Goal: Information Seeking & Learning: Learn about a topic

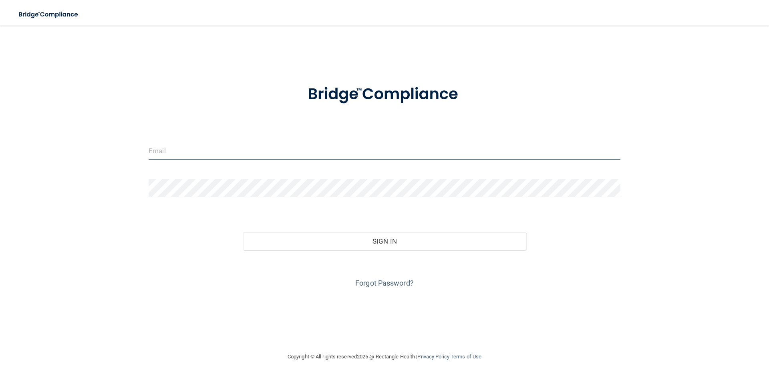
click at [202, 157] on input "email" at bounding box center [384, 151] width 472 height 18
type input "[PERSON_NAME][EMAIL_ADDRESS][PERSON_NAME][DOMAIN_NAME]"
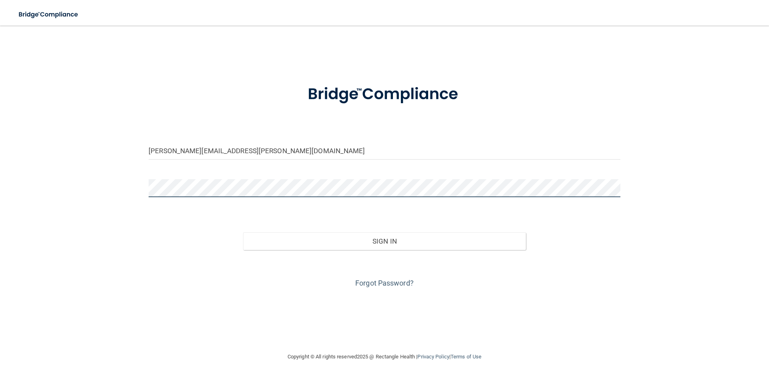
click at [243, 233] on button "Sign In" at bounding box center [384, 242] width 283 height 18
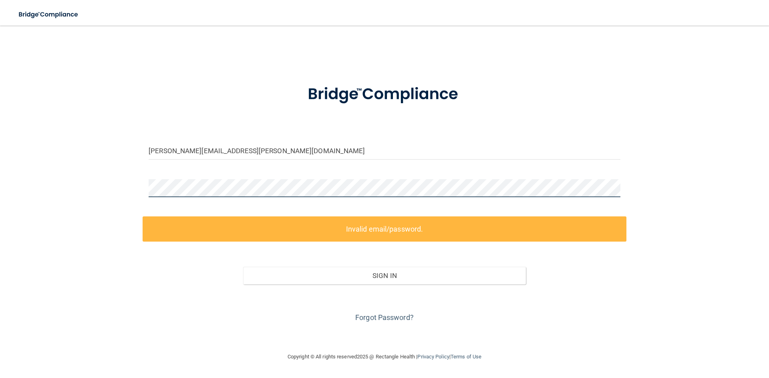
click at [18, 176] on div "jamie.ashmore@yahoo.com Invalid email/password. You don't have permission to ac…" at bounding box center [384, 189] width 736 height 311
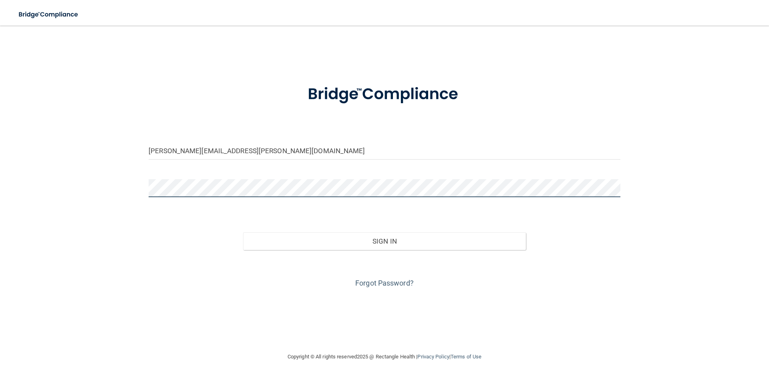
click at [243, 233] on button "Sign In" at bounding box center [384, 242] width 283 height 18
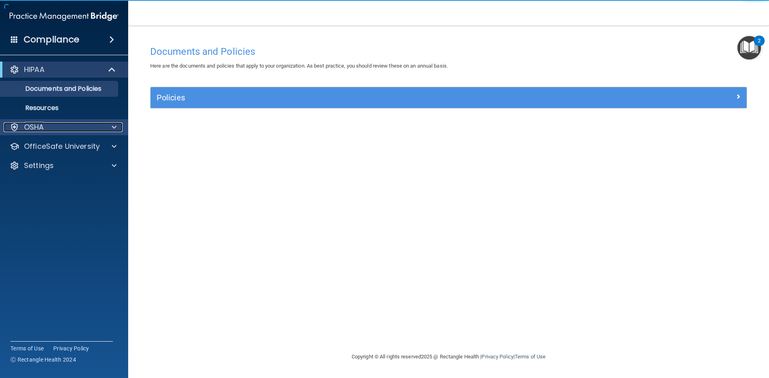
click at [108, 124] on div at bounding box center [113, 127] width 20 height 10
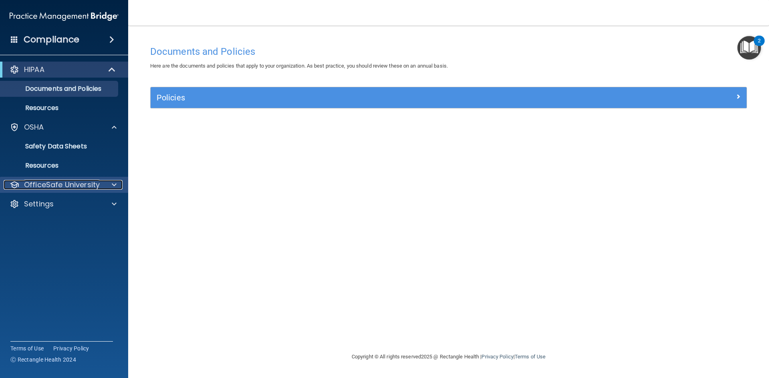
click at [94, 187] on p "OfficeSafe University" at bounding box center [62, 185] width 76 height 10
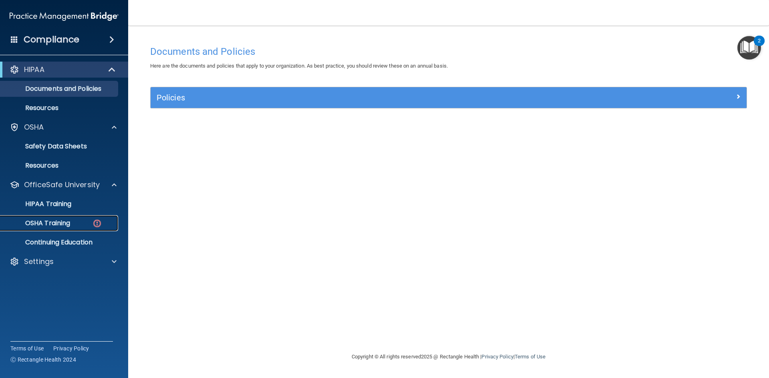
click at [84, 225] on div "OSHA Training" at bounding box center [59, 223] width 109 height 8
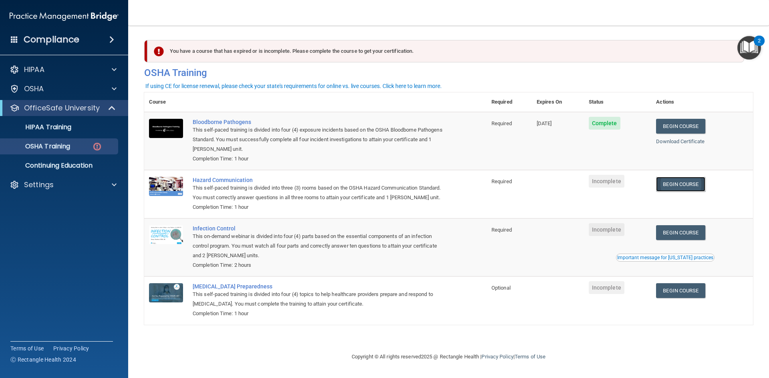
click at [692, 188] on link "Begin Course" at bounding box center [680, 184] width 49 height 15
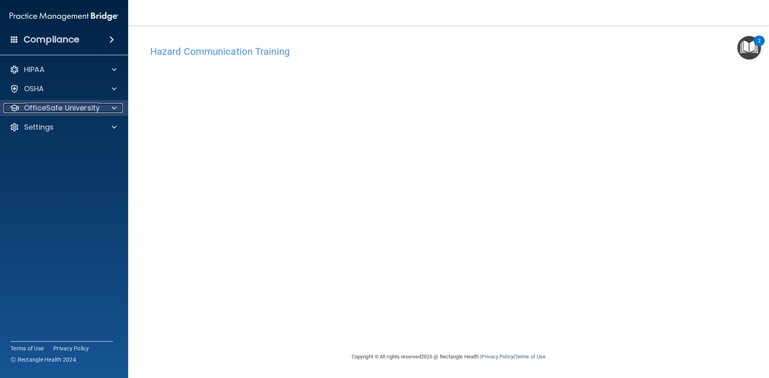
click at [109, 106] on div at bounding box center [113, 108] width 20 height 10
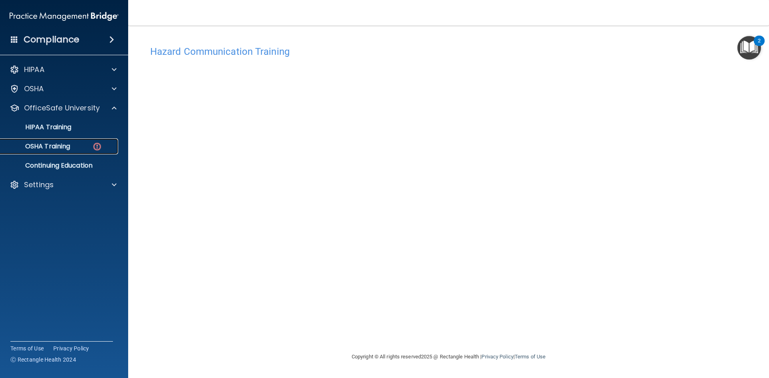
click at [97, 144] on img at bounding box center [97, 147] width 10 height 10
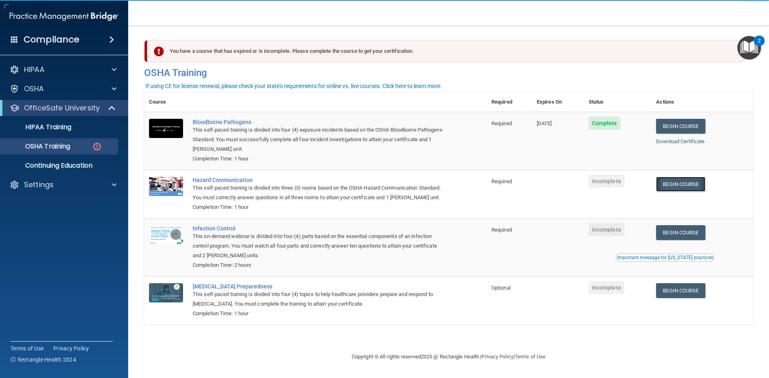
click at [694, 188] on link "Begin Course" at bounding box center [680, 184] width 49 height 15
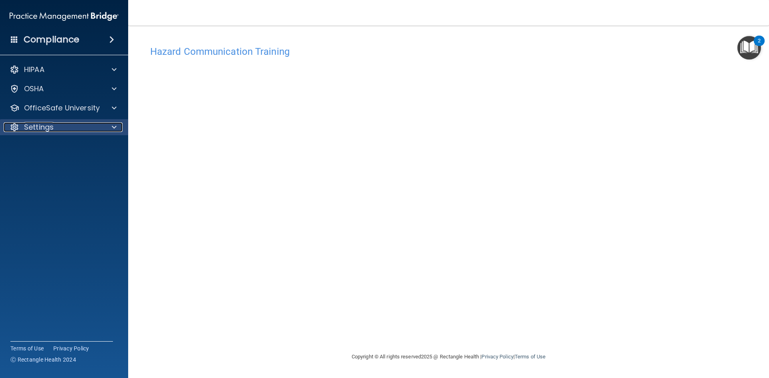
click at [98, 127] on div "Settings" at bounding box center [53, 127] width 99 height 10
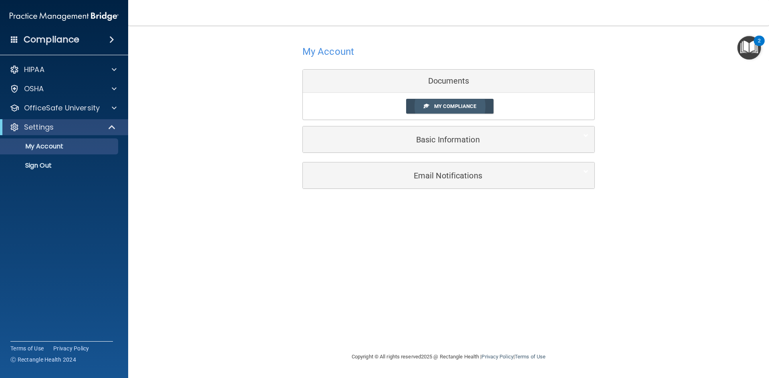
click at [437, 107] on span "My Compliance" at bounding box center [455, 106] width 42 height 6
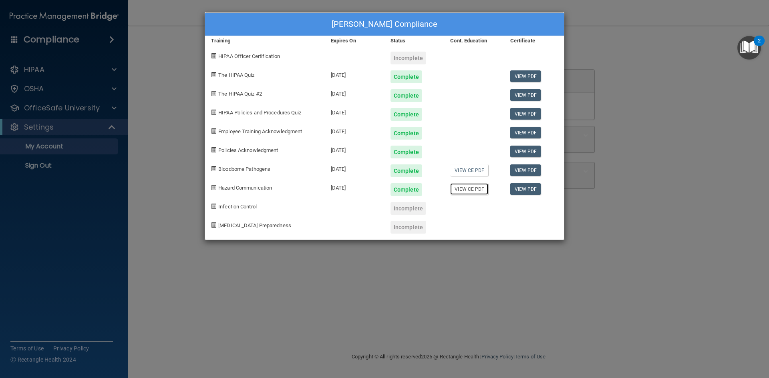
click at [483, 184] on link "View CE PDF" at bounding box center [469, 189] width 38 height 12
click at [403, 211] on div "Incomplete" at bounding box center [408, 208] width 36 height 13
click at [299, 303] on div "[PERSON_NAME] Compliance Training Expires On Status Cont. Education Certificate…" at bounding box center [384, 189] width 769 height 378
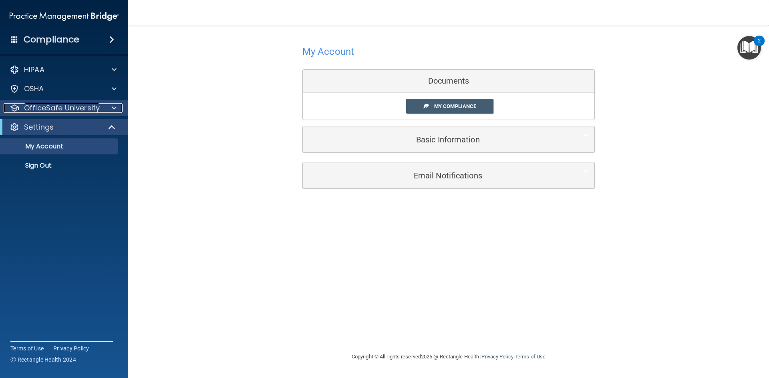
click at [102, 108] on div "OfficeSafe University" at bounding box center [53, 108] width 99 height 10
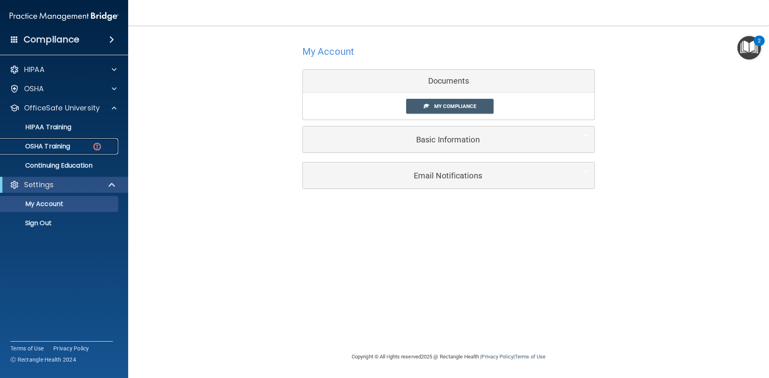
click at [77, 149] on div "OSHA Training" at bounding box center [59, 146] width 109 height 8
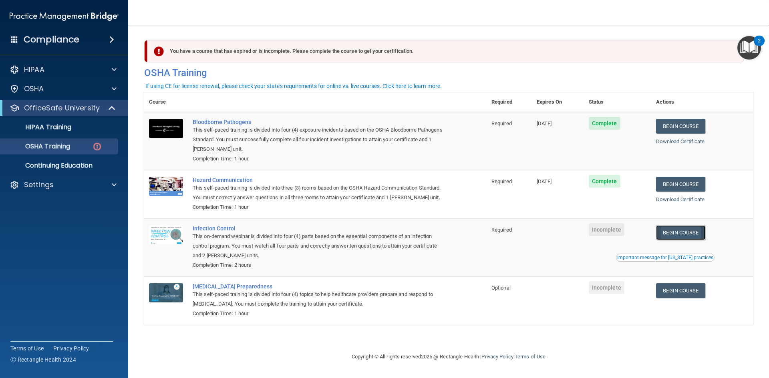
click at [694, 230] on link "Begin Course" at bounding box center [680, 232] width 49 height 15
click at [686, 235] on link "Begin Course" at bounding box center [680, 232] width 49 height 15
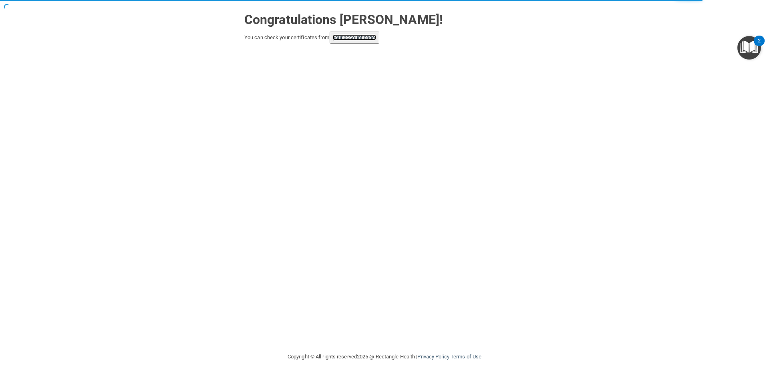
click at [361, 38] on link "your account page!" at bounding box center [355, 37] width 44 height 6
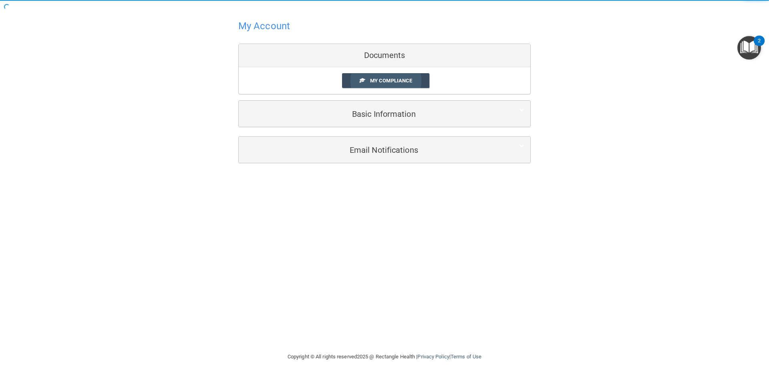
click at [386, 81] on span "My Compliance" at bounding box center [391, 81] width 42 height 6
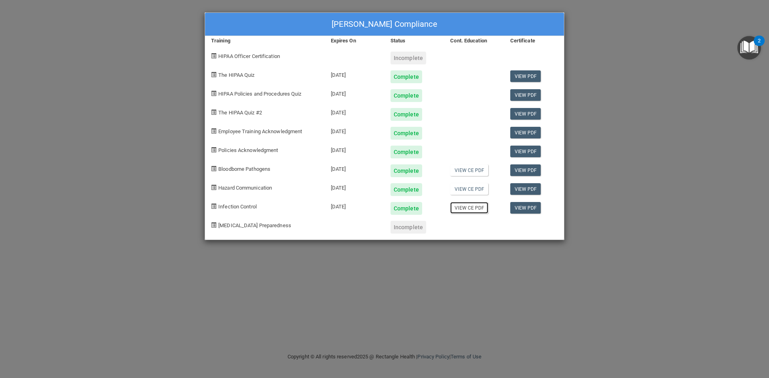
click at [466, 210] on link "View CE PDF" at bounding box center [469, 208] width 38 height 12
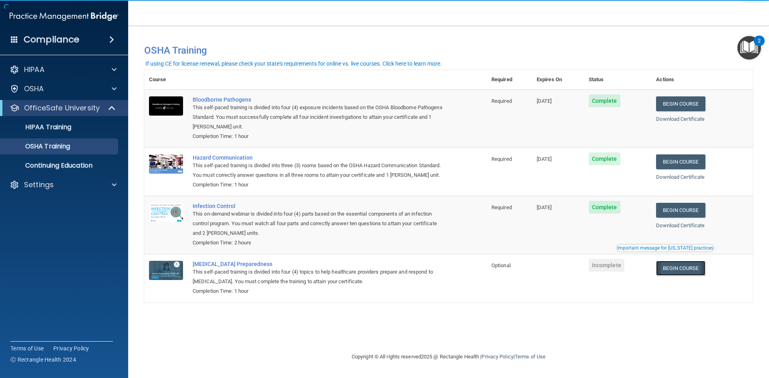
click at [694, 267] on link "Begin Course" at bounding box center [680, 268] width 49 height 15
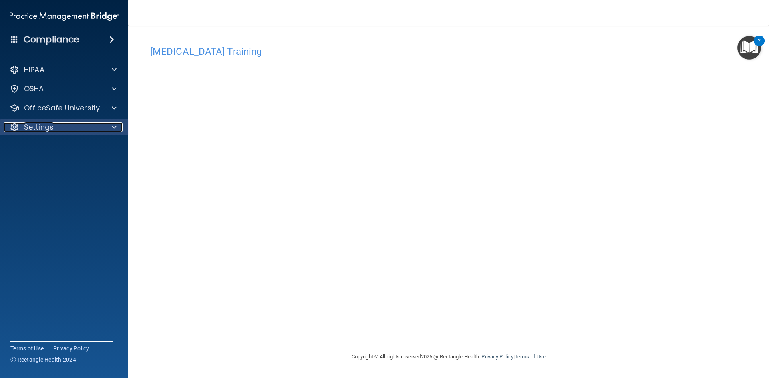
click at [43, 122] on p "Settings" at bounding box center [39, 127] width 30 height 10
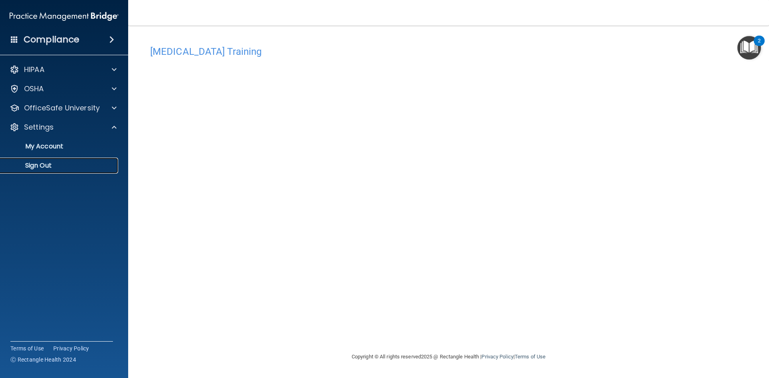
click at [92, 164] on p "Sign Out" at bounding box center [59, 166] width 109 height 8
